Goal: Navigation & Orientation: Find specific page/section

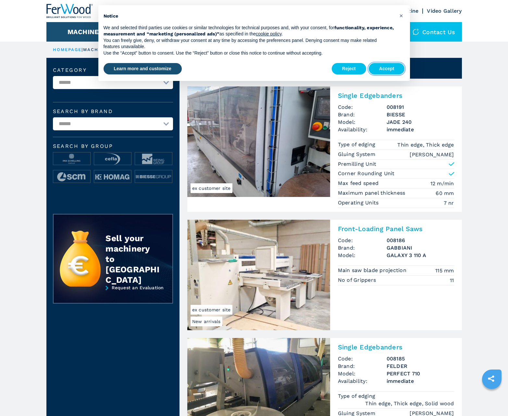
click at [387, 69] on button "Accept" at bounding box center [387, 69] width 36 height 12
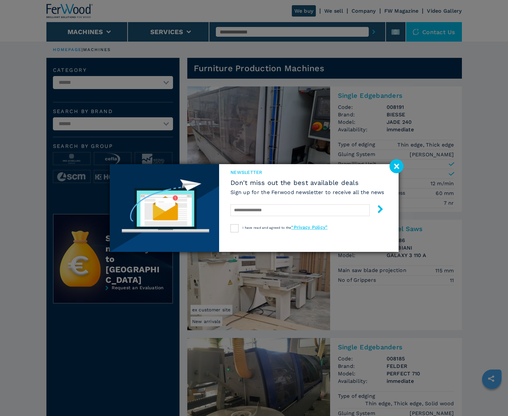
scroll to position [650, 0]
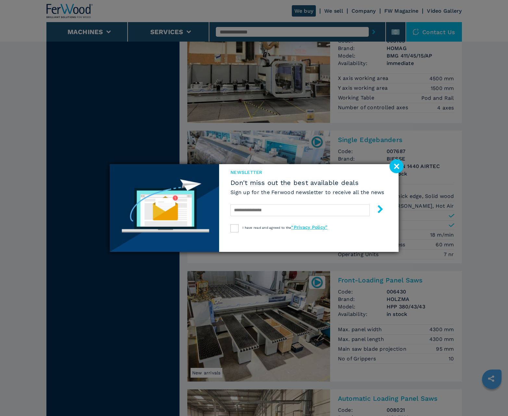
click at [397, 166] on image at bounding box center [397, 166] width 14 height 14
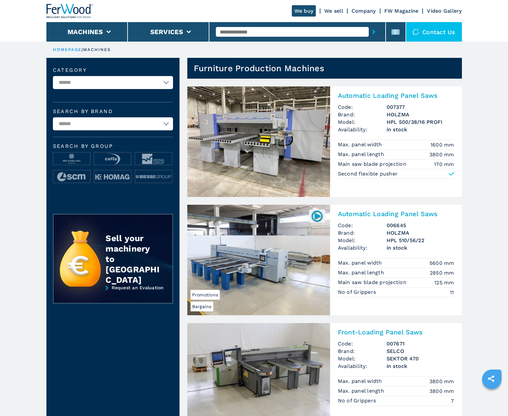
scroll to position [650, 0]
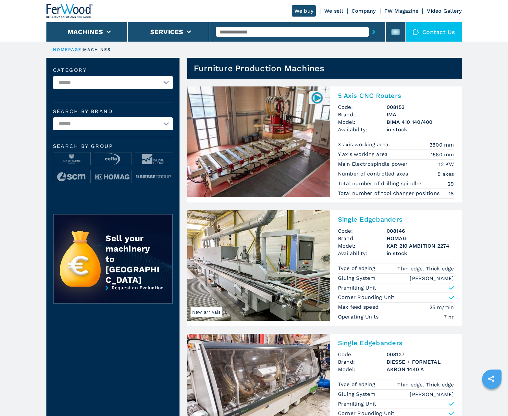
scroll to position [650, 0]
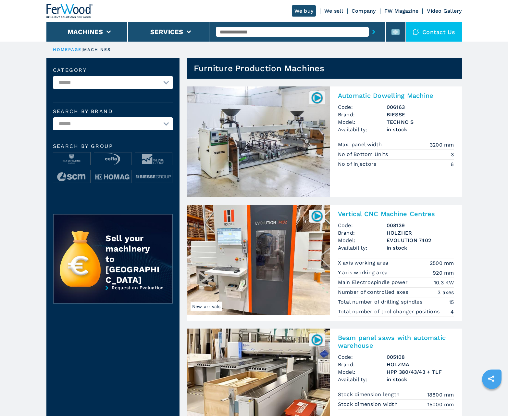
scroll to position [650, 0]
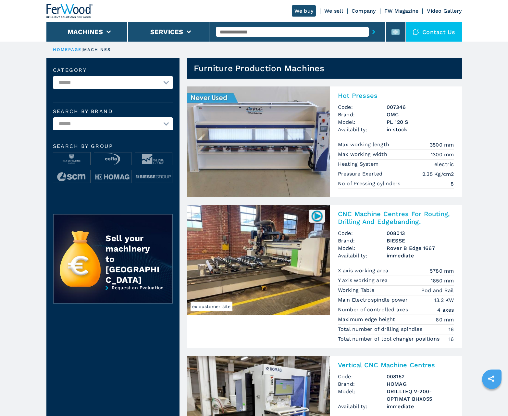
scroll to position [650, 0]
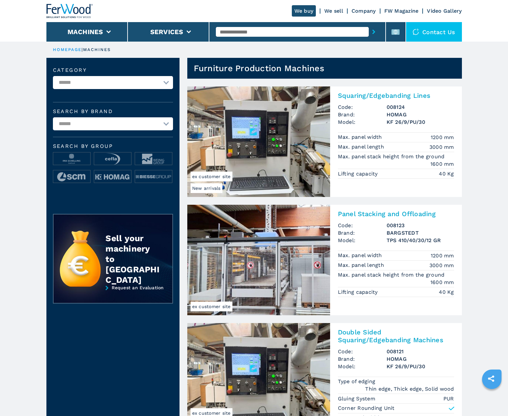
scroll to position [650, 0]
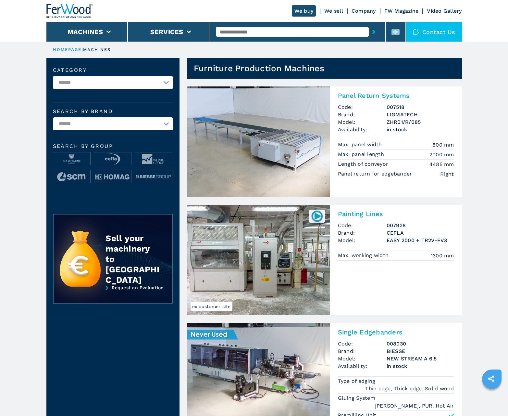
scroll to position [650, 0]
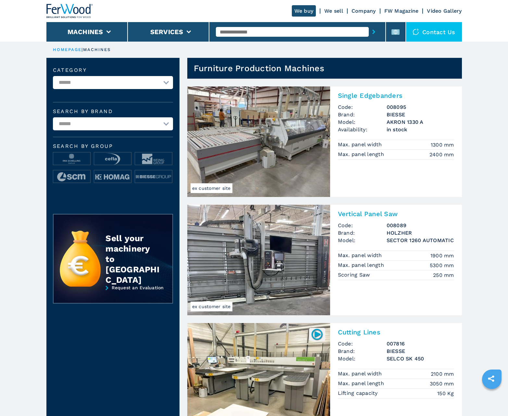
scroll to position [650, 0]
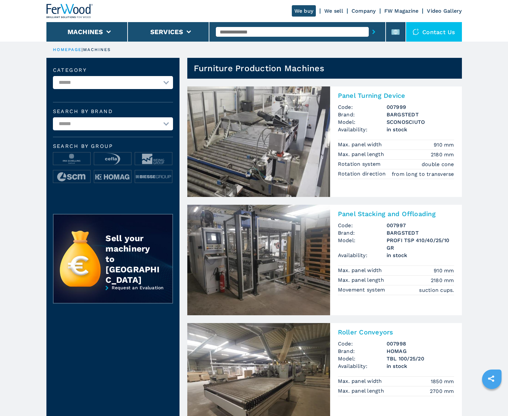
scroll to position [650, 0]
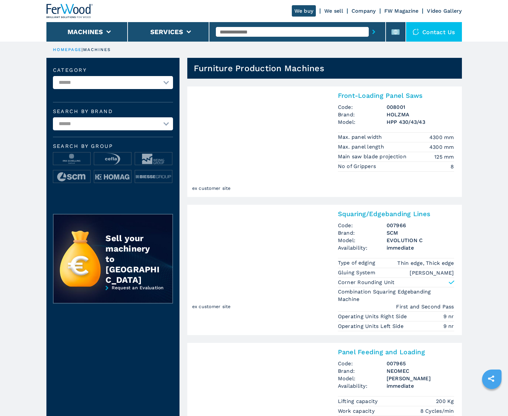
scroll to position [650, 0]
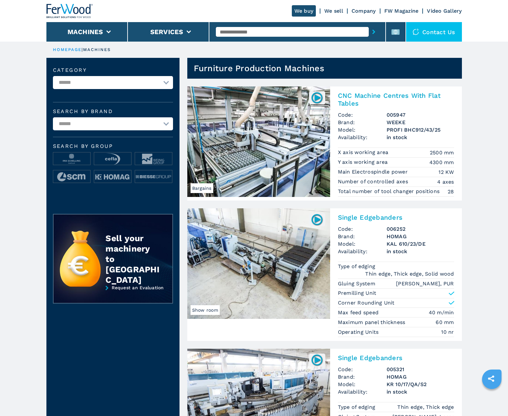
scroll to position [650, 0]
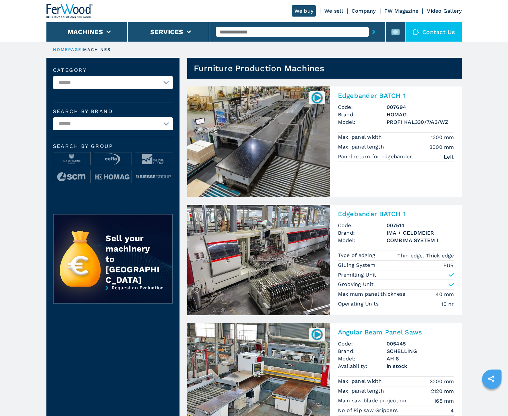
scroll to position [650, 0]
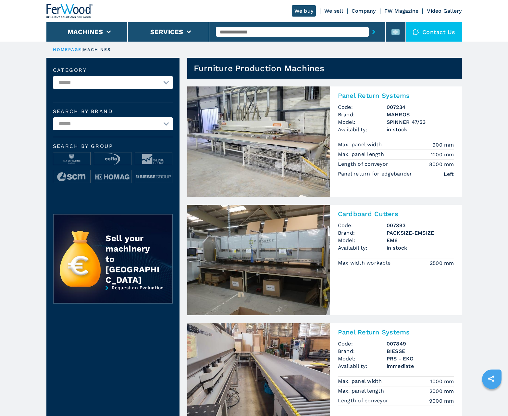
scroll to position [650, 0]
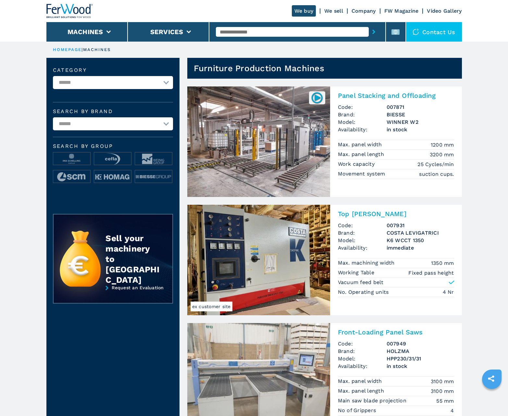
scroll to position [650, 0]
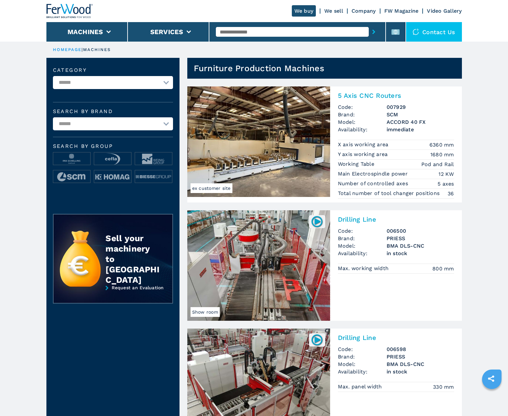
scroll to position [650, 0]
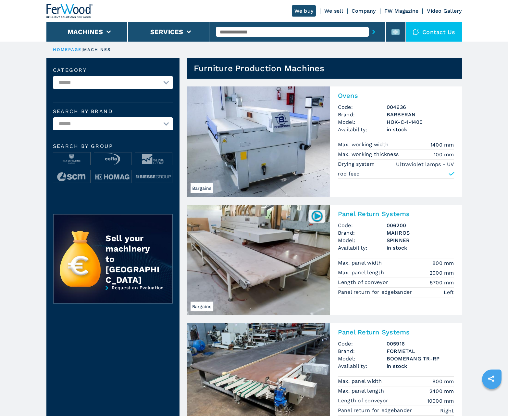
scroll to position [650, 0]
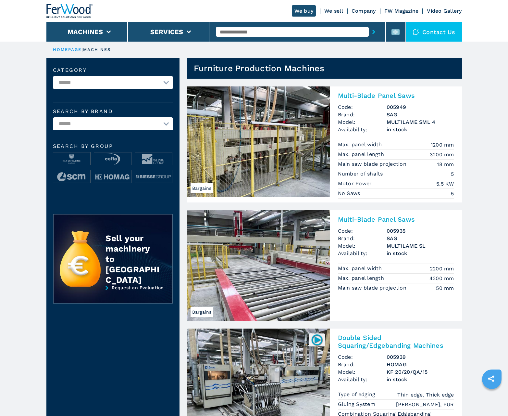
scroll to position [650, 0]
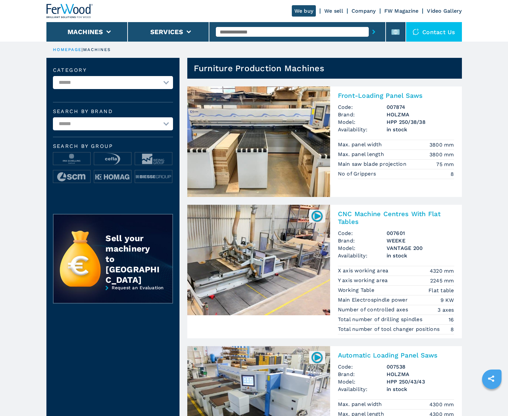
scroll to position [650, 0]
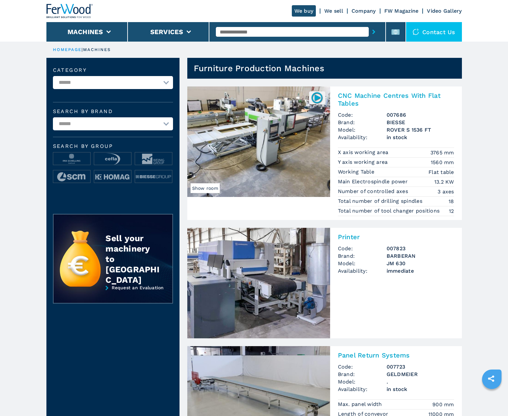
scroll to position [650, 0]
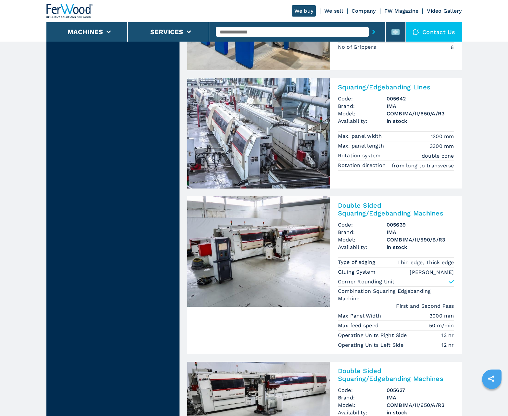
scroll to position [1317, 0]
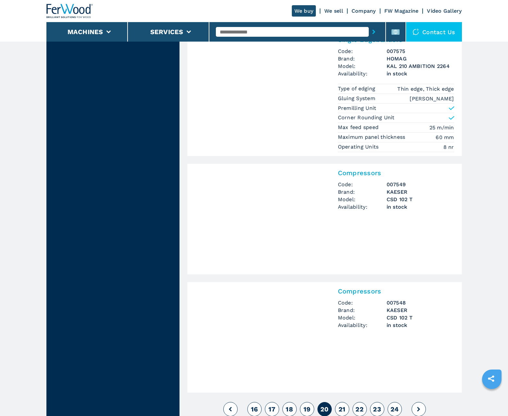
click at [342, 409] on span "21" at bounding box center [342, 409] width 7 height 8
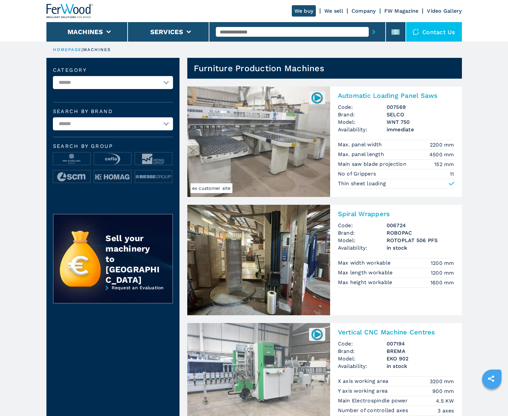
scroll to position [650, 0]
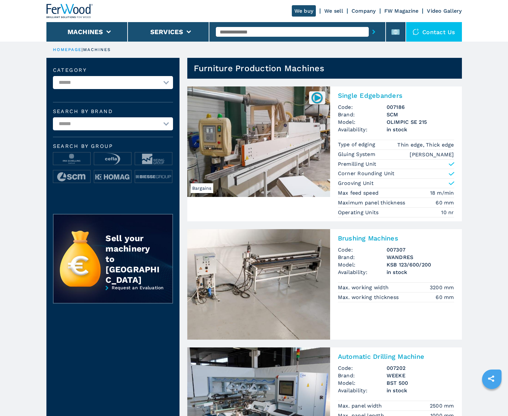
scroll to position [650, 0]
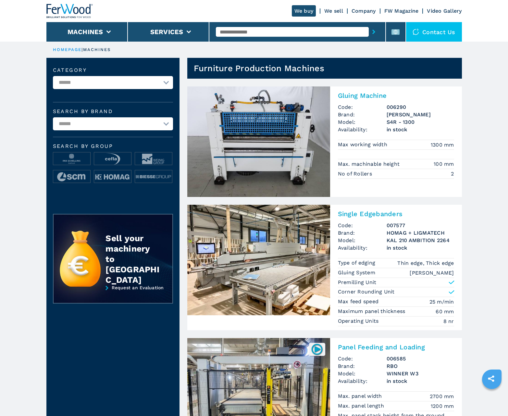
scroll to position [650, 0]
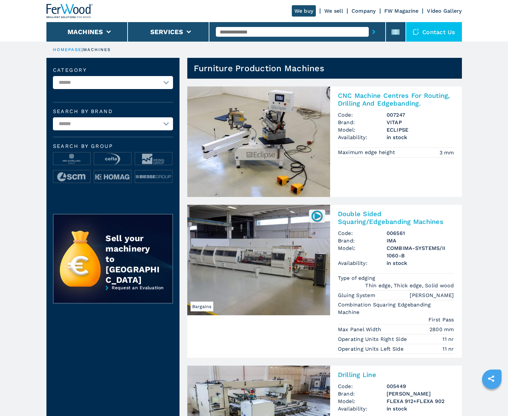
scroll to position [650, 0]
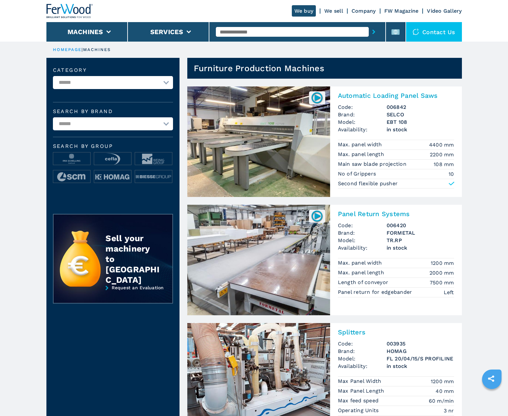
scroll to position [650, 0]
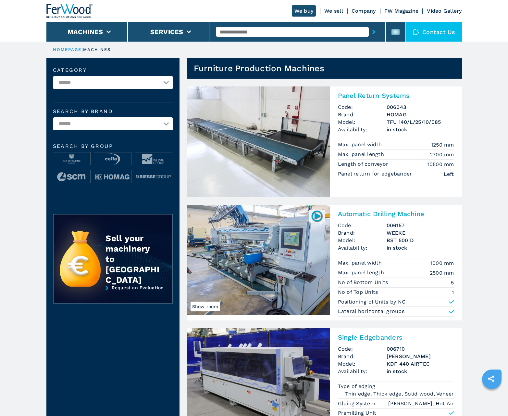
scroll to position [650, 0]
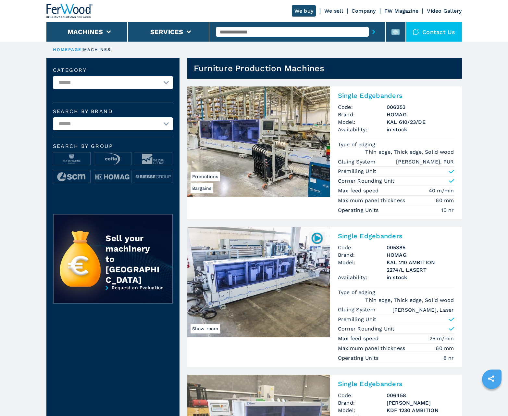
scroll to position [650, 0]
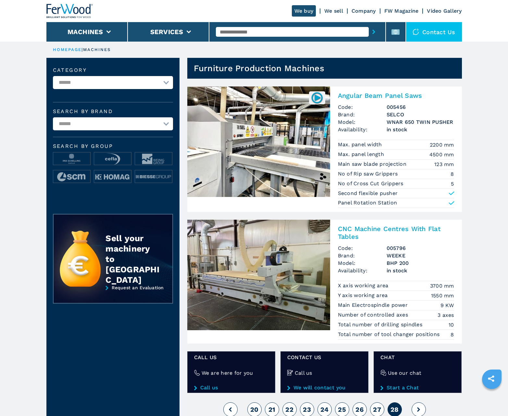
scroll to position [361, 0]
